Goal: Task Accomplishment & Management: Manage account settings

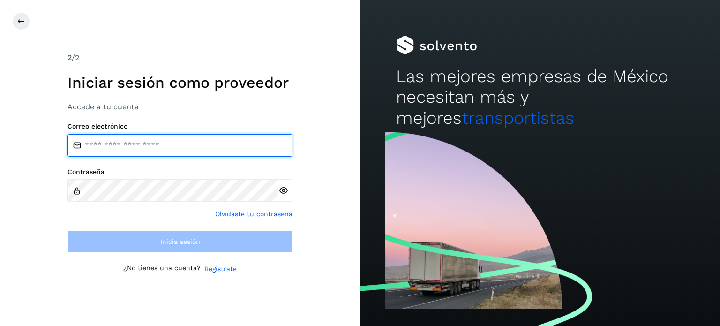
type input "**********"
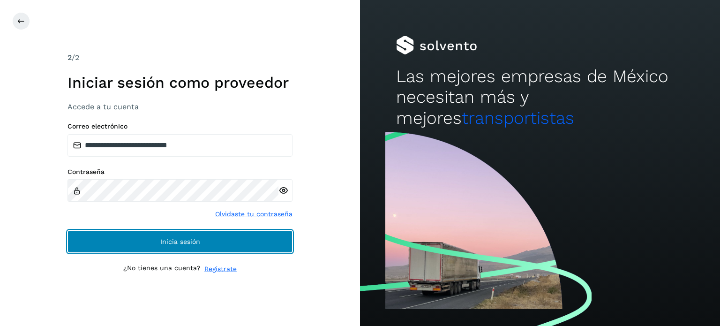
click at [100, 242] on button "Inicia sesión" at bounding box center [180, 241] width 225 height 23
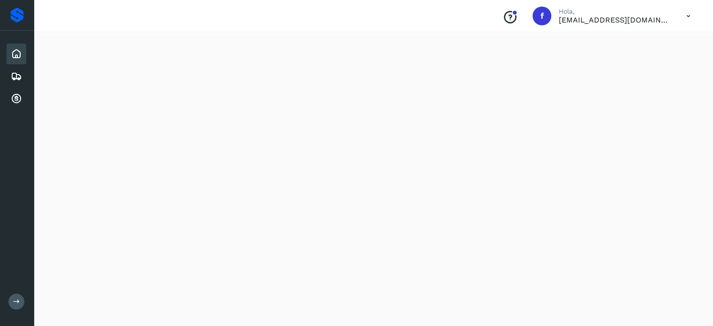
scroll to position [868, 0]
click at [23, 83] on div "Embarques" at bounding box center [17, 76] width 20 height 21
click at [17, 76] on icon at bounding box center [16, 76] width 11 height 11
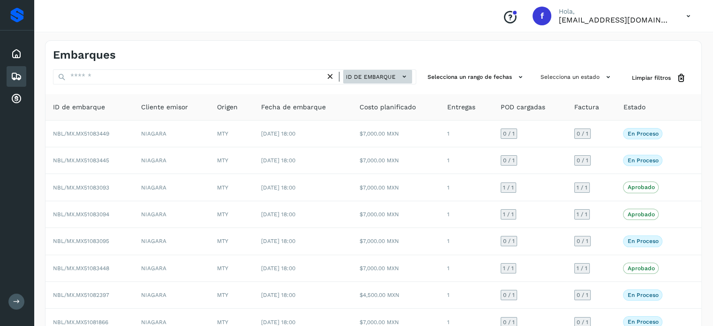
click at [375, 79] on span "ID de embarque" at bounding box center [371, 77] width 50 height 8
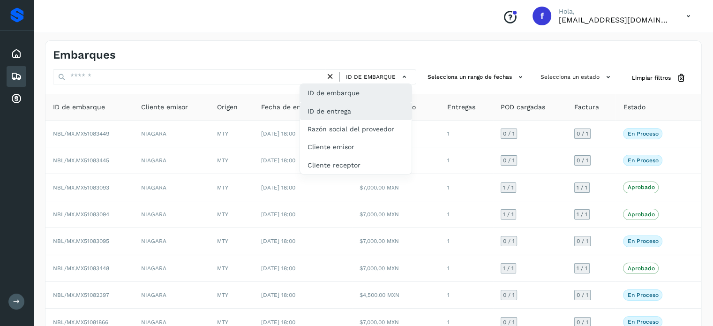
click at [362, 106] on div "ID de entrega" at bounding box center [356, 111] width 112 height 18
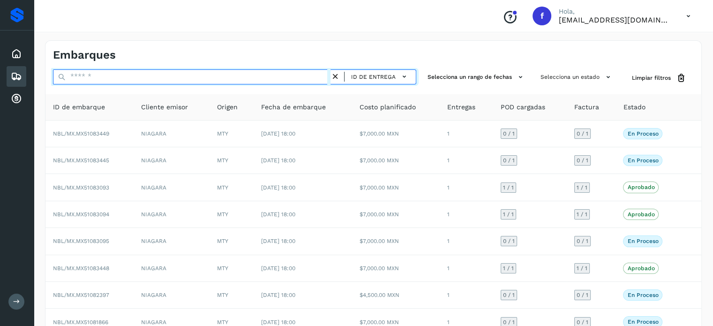
click at [112, 78] on input "text" at bounding box center [192, 76] width 278 height 15
paste input "*********"
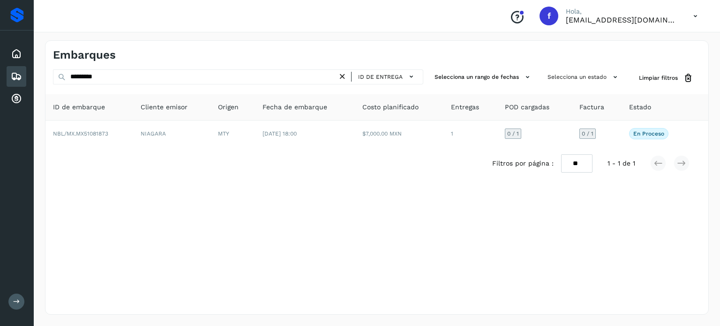
drag, startPoint x: 28, startPoint y: 63, endPoint x: 16, endPoint y: 65, distance: 12.3
click at [15, 63] on div "Proveedores Inicio Embarques Cuentas por cobrar Salir Conoce nuestros beneficio…" at bounding box center [360, 163] width 720 height 326
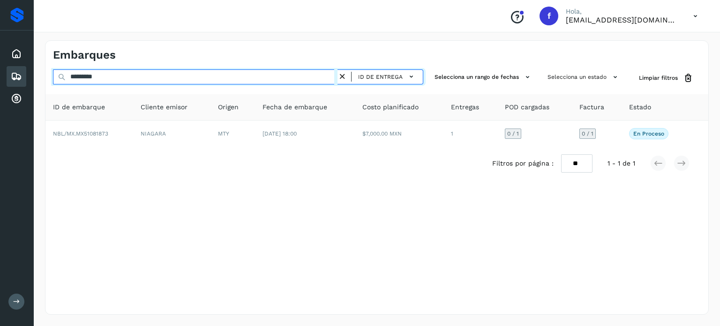
drag, startPoint x: 67, startPoint y: 76, endPoint x: 29, endPoint y: 69, distance: 38.7
click at [32, 69] on div "Proveedores Inicio Embarques Cuentas por cobrar Salir Conoce nuestros beneficio…" at bounding box center [360, 163] width 720 height 326
paste input "text"
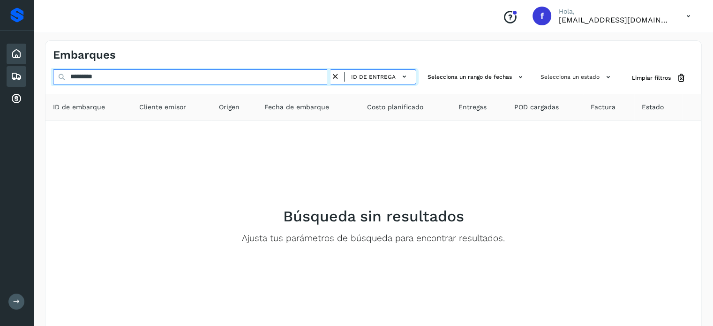
drag, startPoint x: 109, startPoint y: 75, endPoint x: 0, endPoint y: 57, distance: 110.7
click at [0, 57] on div "Proveedores Inicio Embarques Cuentas por cobrar Salir Conoce nuestros beneficio…" at bounding box center [356, 188] width 713 height 376
drag, startPoint x: 112, startPoint y: 76, endPoint x: 2, endPoint y: 53, distance: 112.2
click at [2, 53] on div "Proveedores Inicio Embarques Cuentas por cobrar Salir Conoce nuestros beneficio…" at bounding box center [356, 188] width 713 height 376
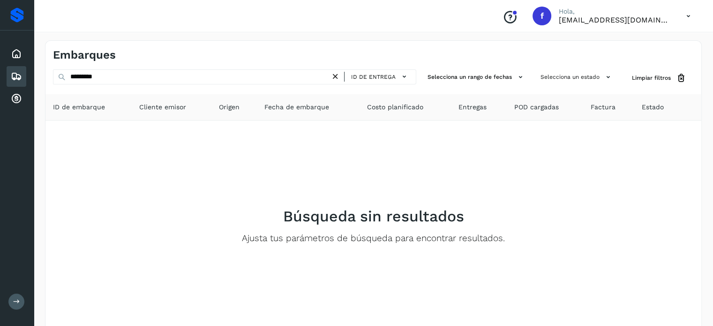
click at [117, 75] on div "Embarques ********* ID de entrega Selecciona un rango de fechas Selecciona un e…" at bounding box center [373, 202] width 657 height 324
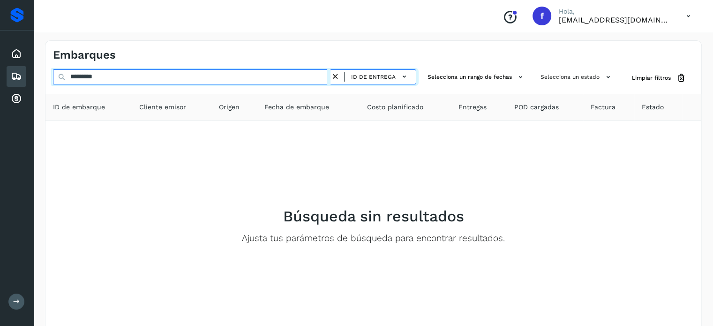
drag, startPoint x: 116, startPoint y: 78, endPoint x: 2, endPoint y: 65, distance: 114.7
click at [12, 67] on div "Proveedores Inicio Embarques Cuentas por cobrar Salir Conoce nuestros beneficio…" at bounding box center [356, 188] width 713 height 376
paste input "text"
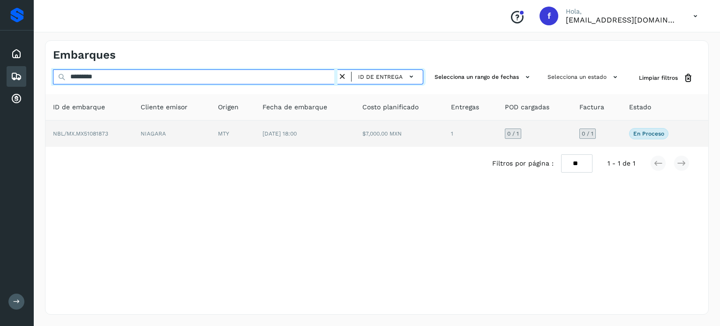
type input "*********"
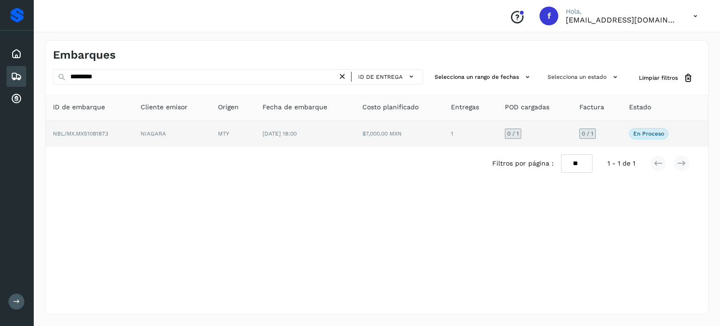
click at [90, 131] on span "NBL/MX.MX51081873" at bounding box center [80, 133] width 55 height 7
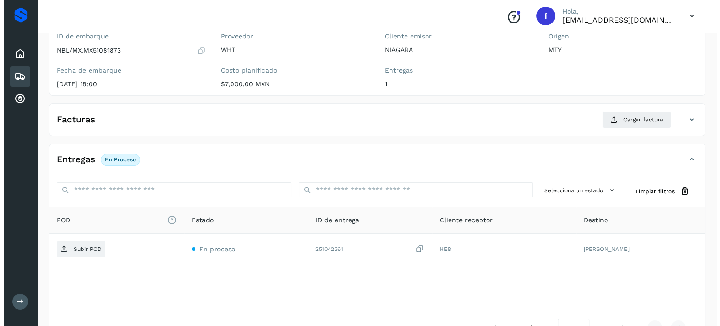
scroll to position [119, 0]
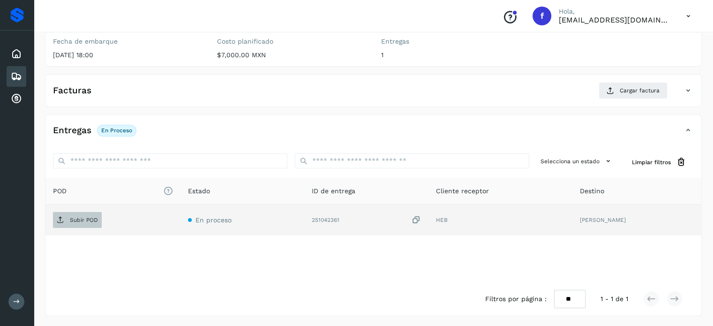
click at [94, 222] on p "Subir POD" at bounding box center [84, 220] width 28 height 7
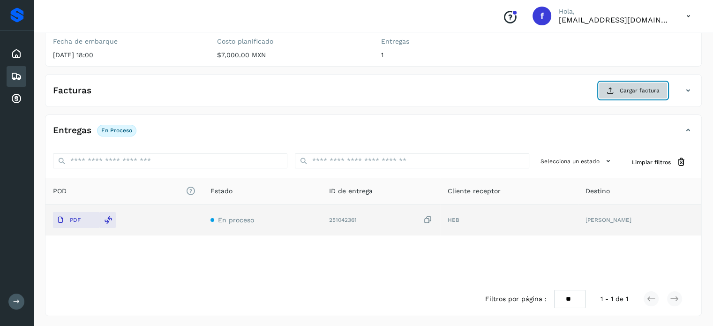
click at [604, 94] on button "Cargar factura" at bounding box center [633, 90] width 69 height 17
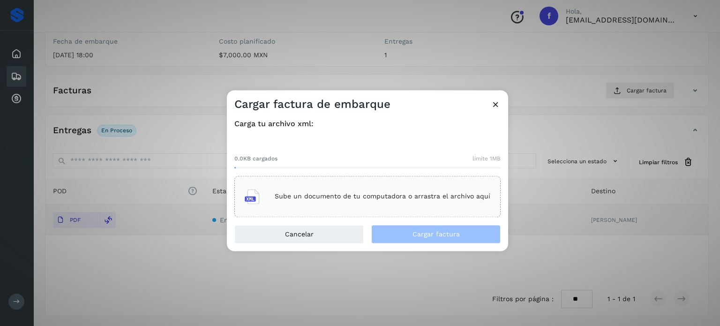
click at [371, 202] on div "Sube un documento de tu computadora o arrastra el archivo aquí" at bounding box center [368, 196] width 246 height 25
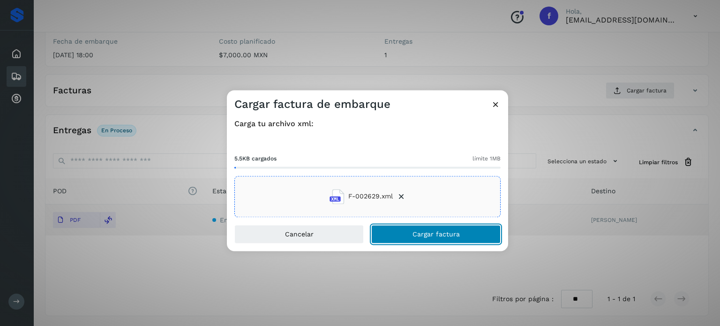
click at [444, 239] on button "Cargar factura" at bounding box center [435, 234] width 129 height 19
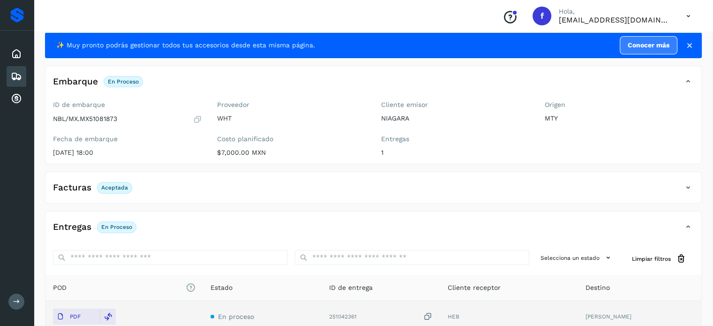
scroll to position [0, 0]
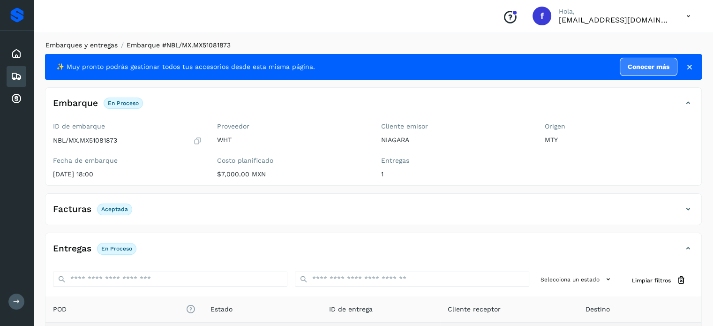
click at [89, 45] on link "Embarques y entregas" at bounding box center [81, 45] width 72 height 8
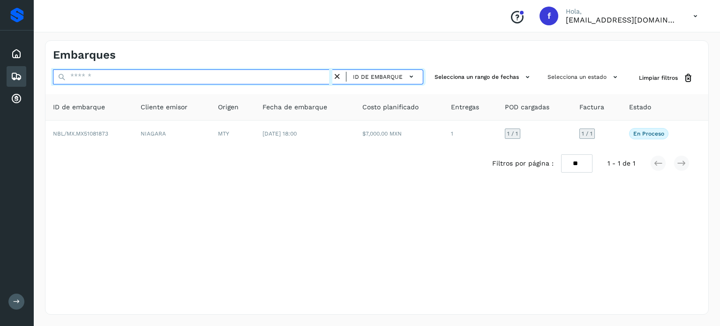
click at [107, 78] on input "text" at bounding box center [193, 76] width 280 height 15
paste input "******"
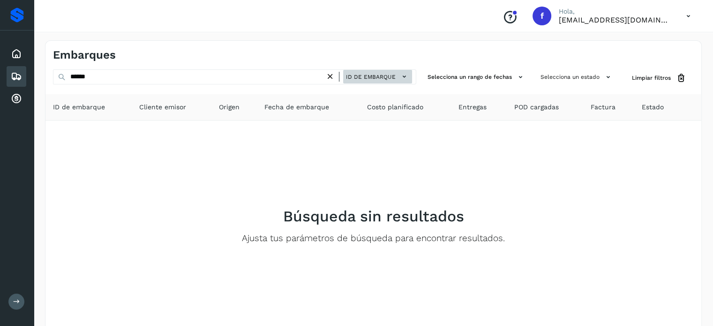
click at [376, 73] on span "ID de embarque" at bounding box center [371, 77] width 50 height 8
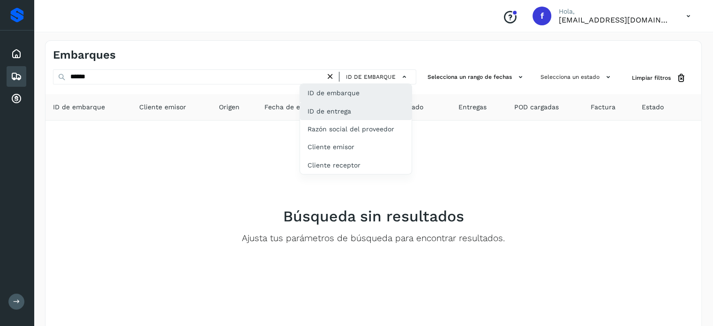
click at [349, 110] on div "ID de entrega" at bounding box center [356, 111] width 112 height 18
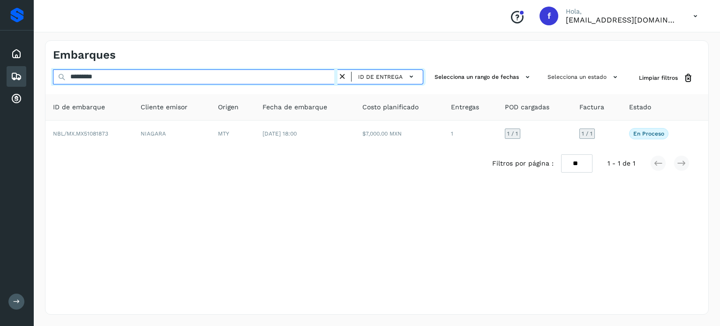
drag, startPoint x: 114, startPoint y: 76, endPoint x: 0, endPoint y: 48, distance: 117.1
click at [9, 58] on div "Proveedores Inicio Embarques Cuentas por cobrar Salir Conoce nuestros beneficio…" at bounding box center [360, 163] width 720 height 326
paste input "text"
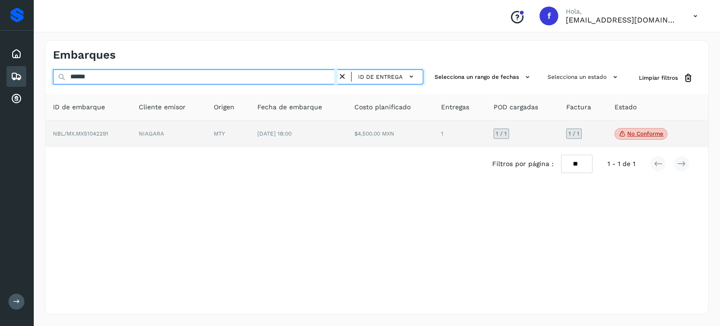
type input "******"
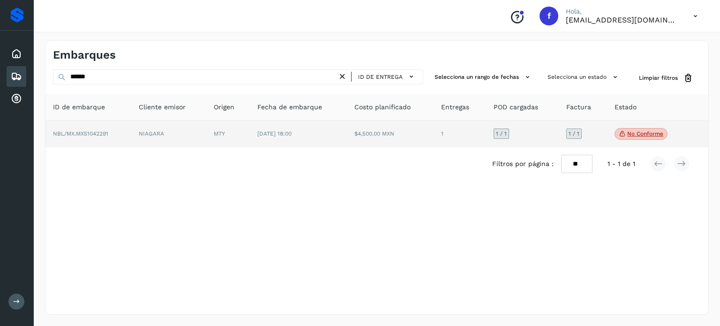
click at [83, 135] on span "NBL/MX.MX51042291" at bounding box center [80, 133] width 55 height 7
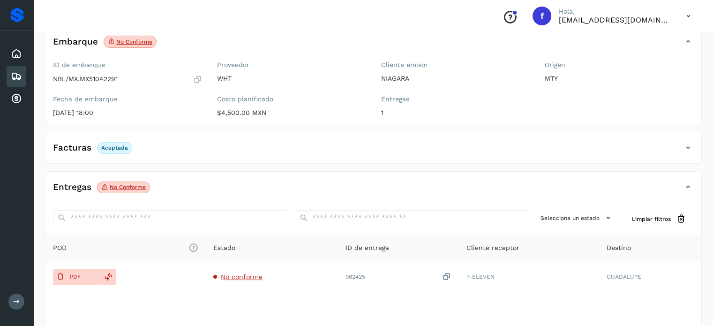
scroll to position [118, 0]
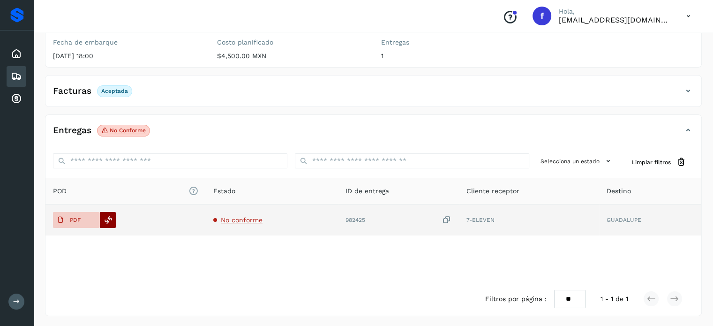
click at [109, 216] on icon at bounding box center [108, 220] width 8 height 8
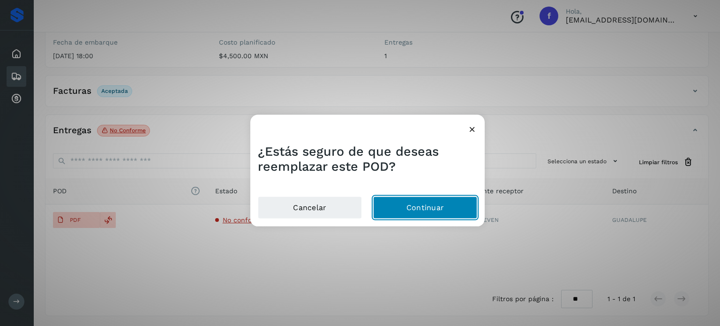
click at [447, 210] on button "Continuar" at bounding box center [425, 208] width 104 height 23
